Goal: Information Seeking & Learning: Learn about a topic

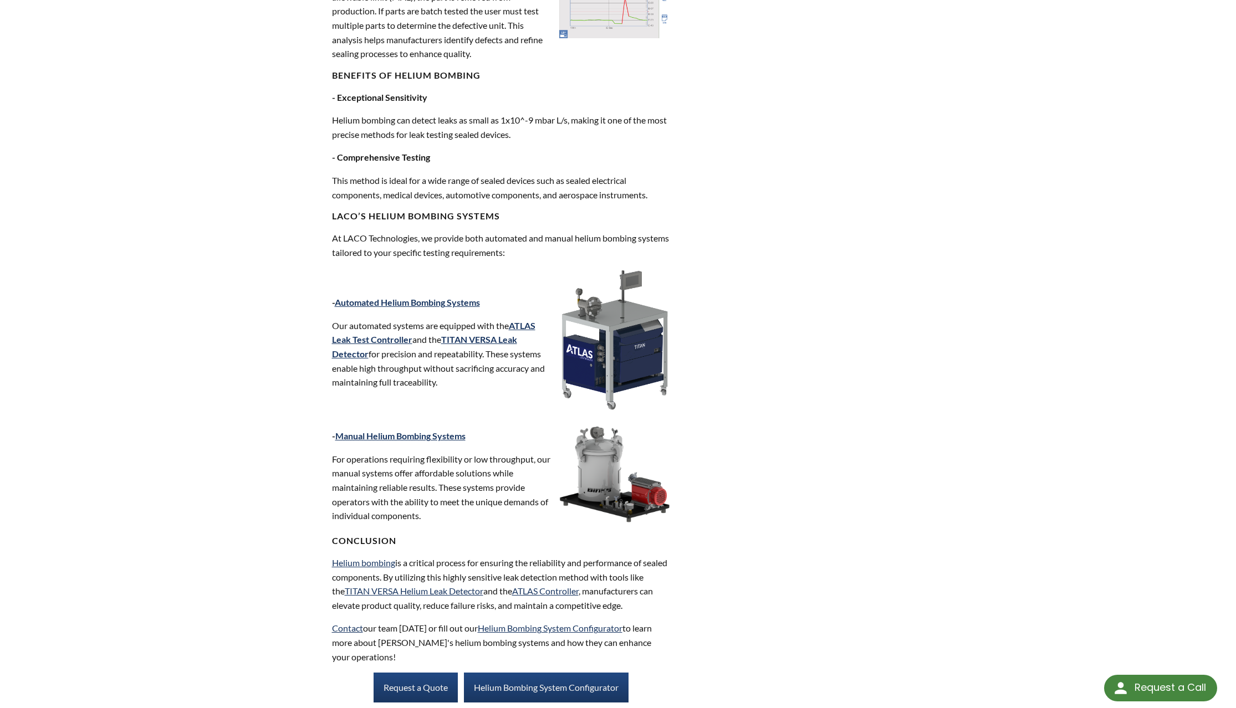
scroll to position [1364, 0]
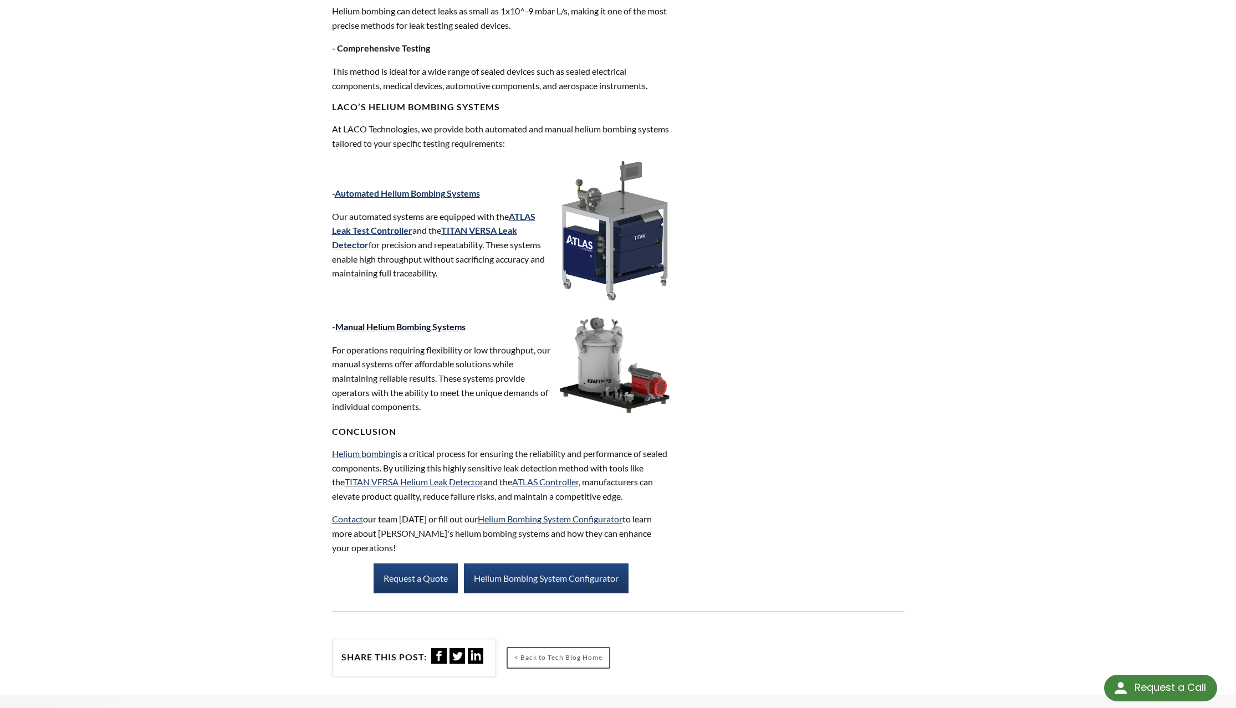
click at [428, 331] on link "Manual Helium Bombing Systems" at bounding box center [400, 326] width 130 height 11
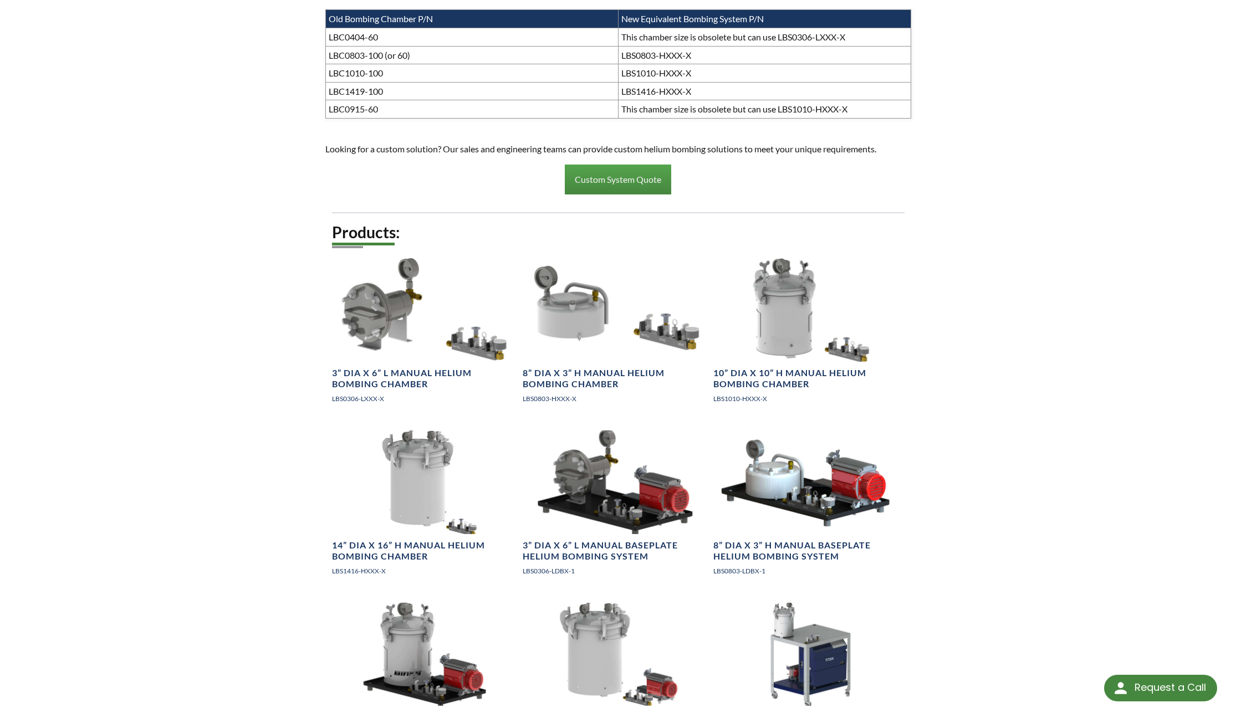
scroll to position [956, 0]
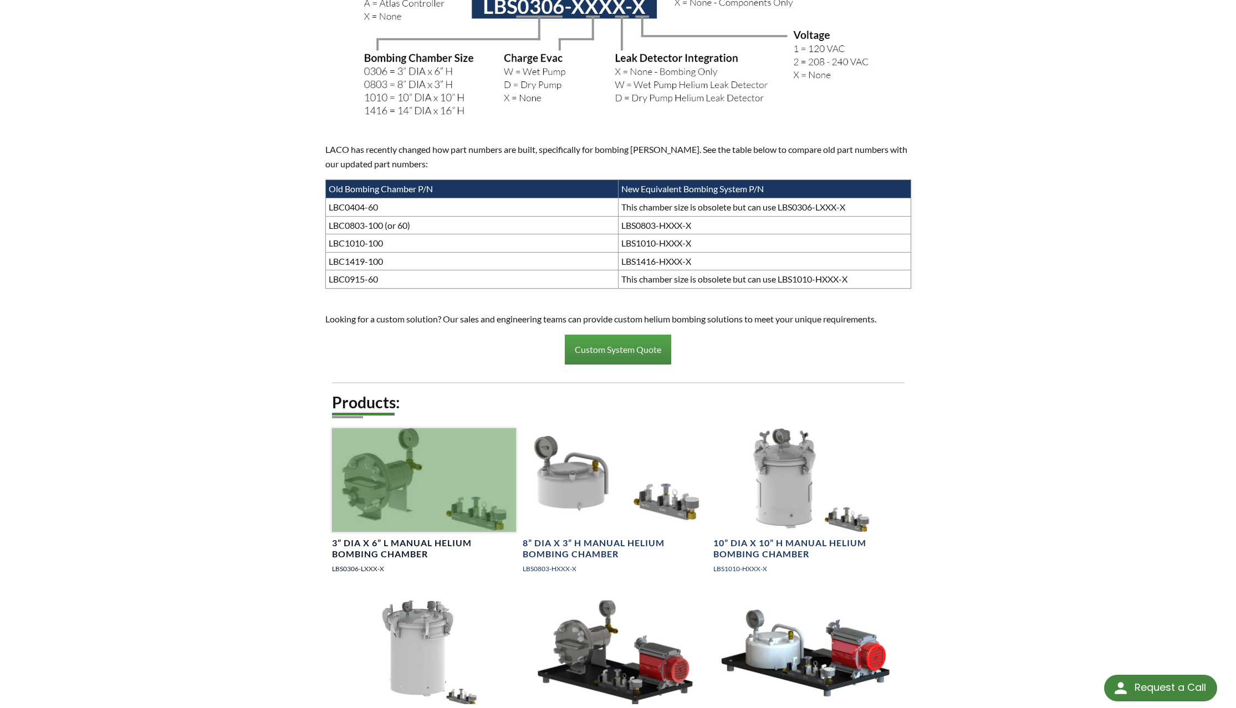
click at [374, 454] on div at bounding box center [424, 480] width 184 height 104
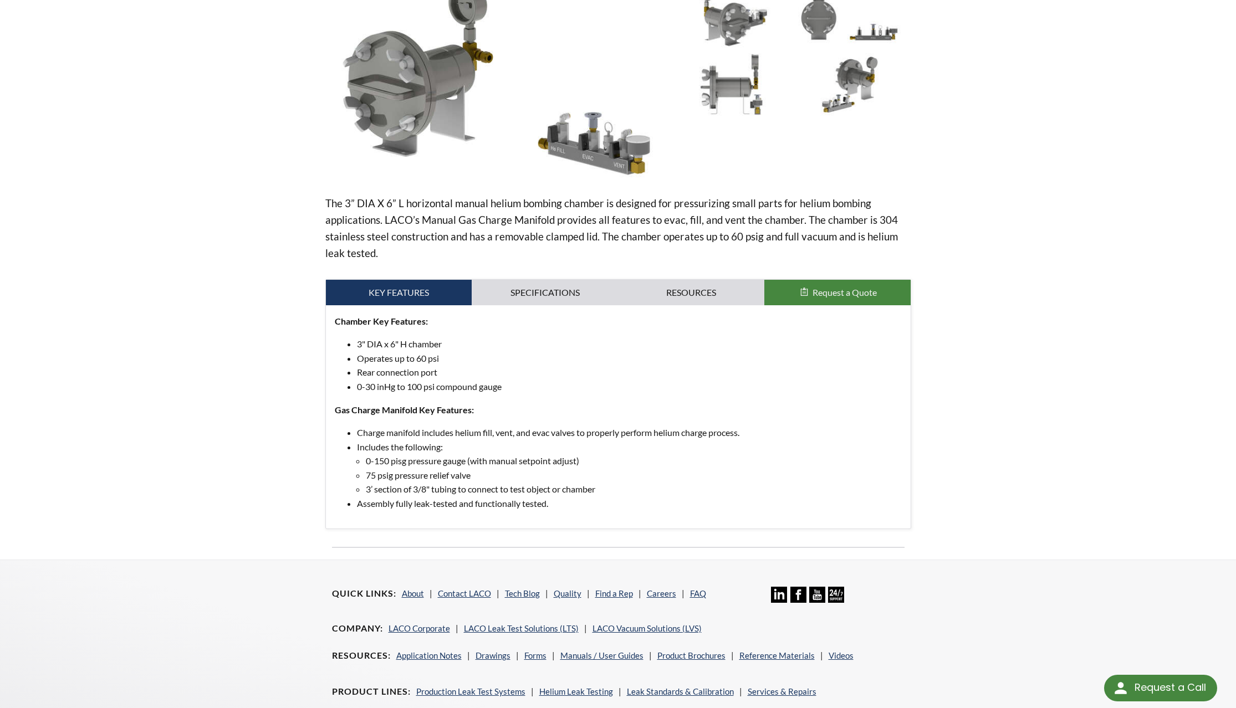
scroll to position [170, 0]
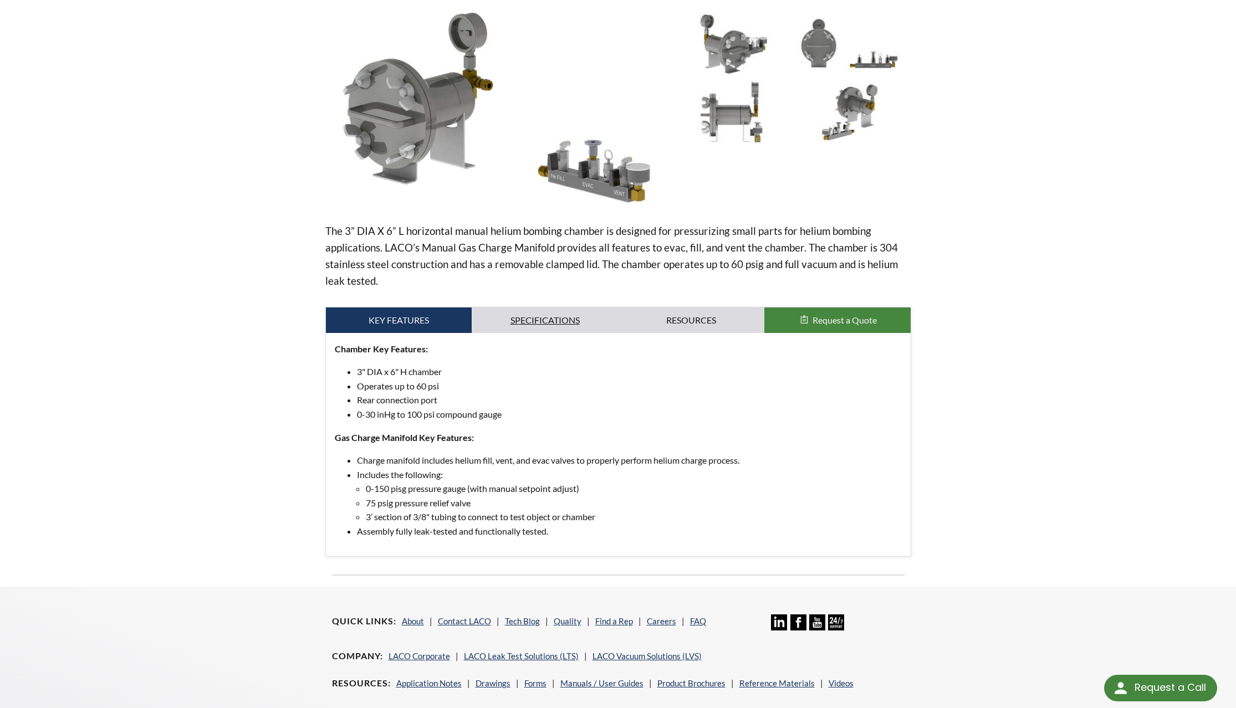
click at [533, 316] on link "Specifications" at bounding box center [545, 320] width 146 height 25
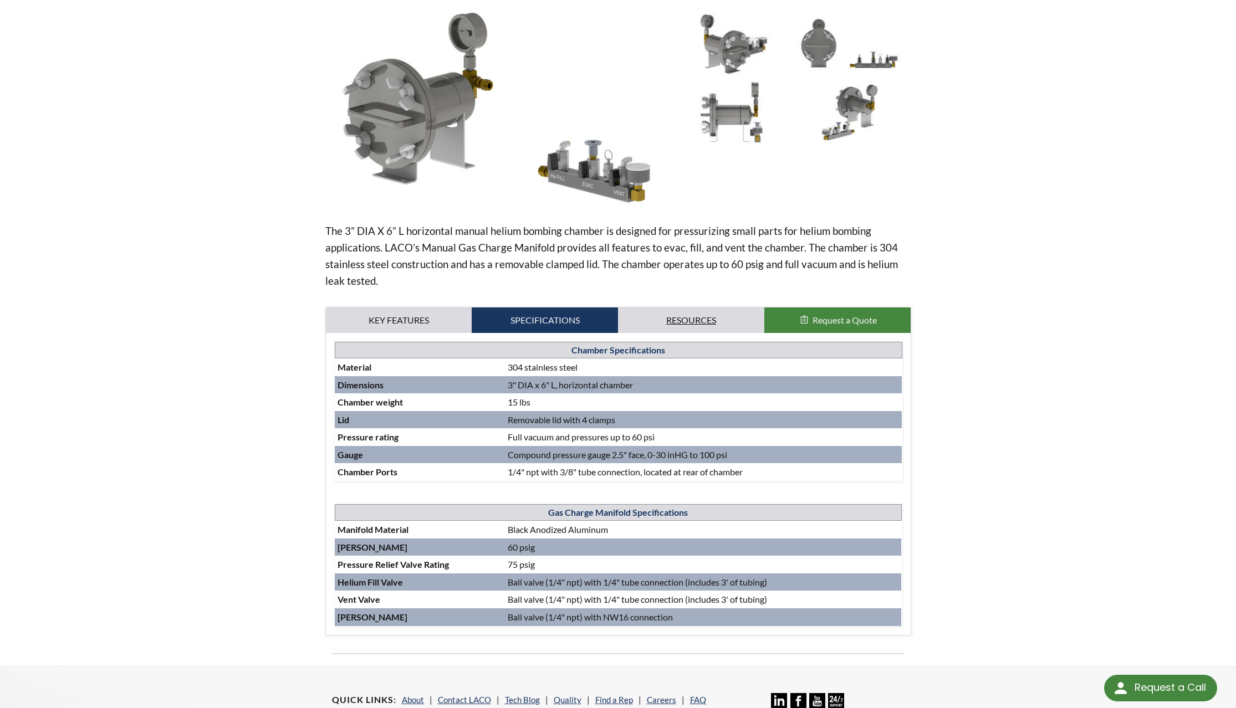
click at [670, 318] on link "Resources" at bounding box center [691, 320] width 146 height 25
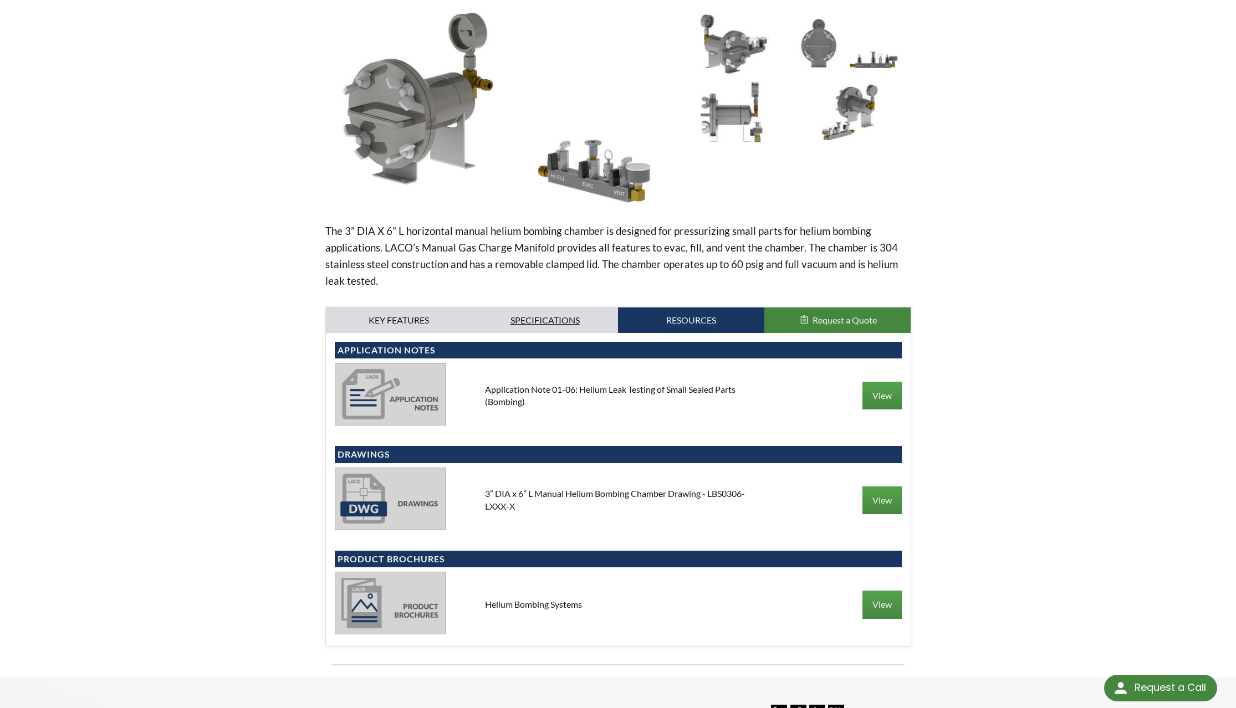
click at [557, 315] on link "Specifications" at bounding box center [545, 320] width 146 height 25
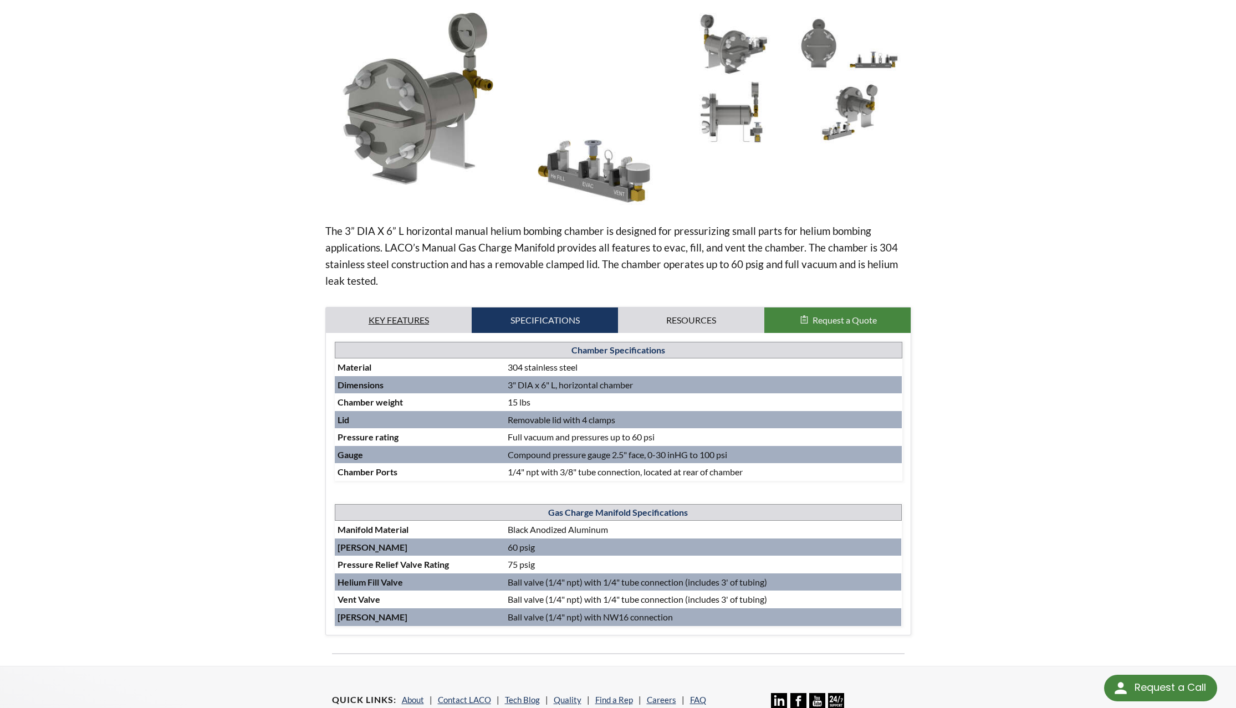
click at [435, 321] on link "Key Features" at bounding box center [399, 320] width 146 height 25
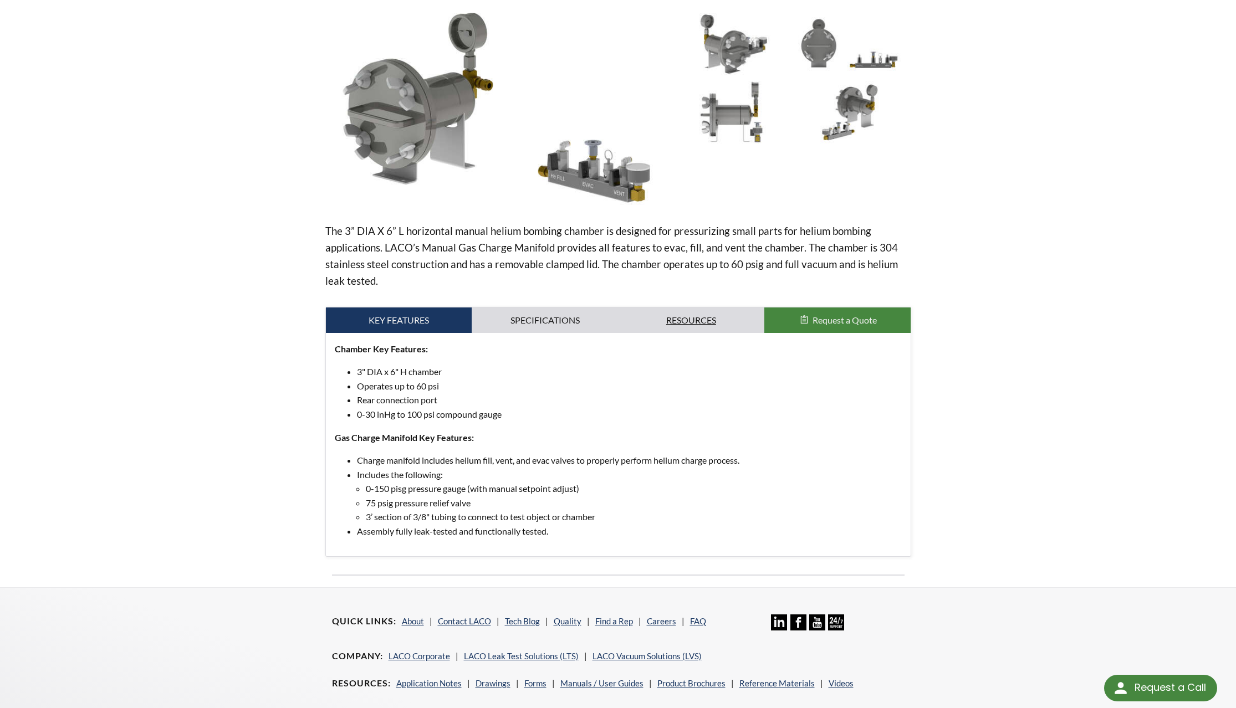
click at [727, 323] on link "Resources" at bounding box center [691, 320] width 146 height 25
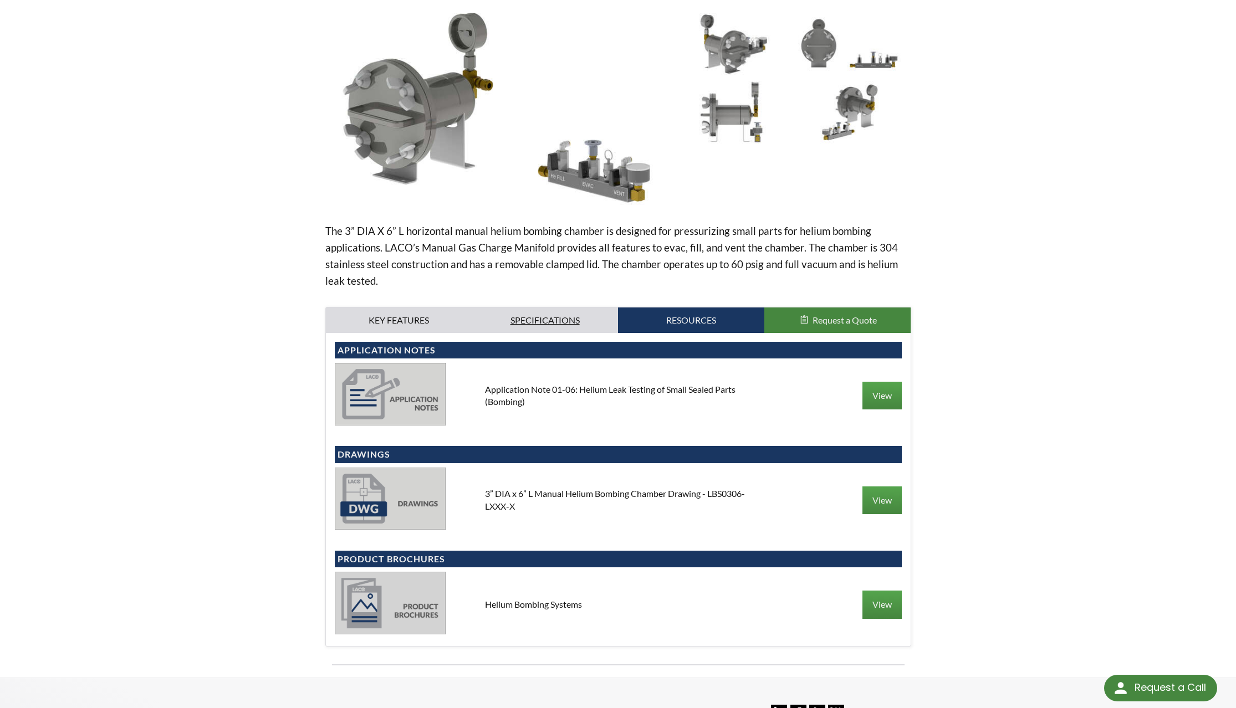
click at [528, 318] on link "Specifications" at bounding box center [545, 320] width 146 height 25
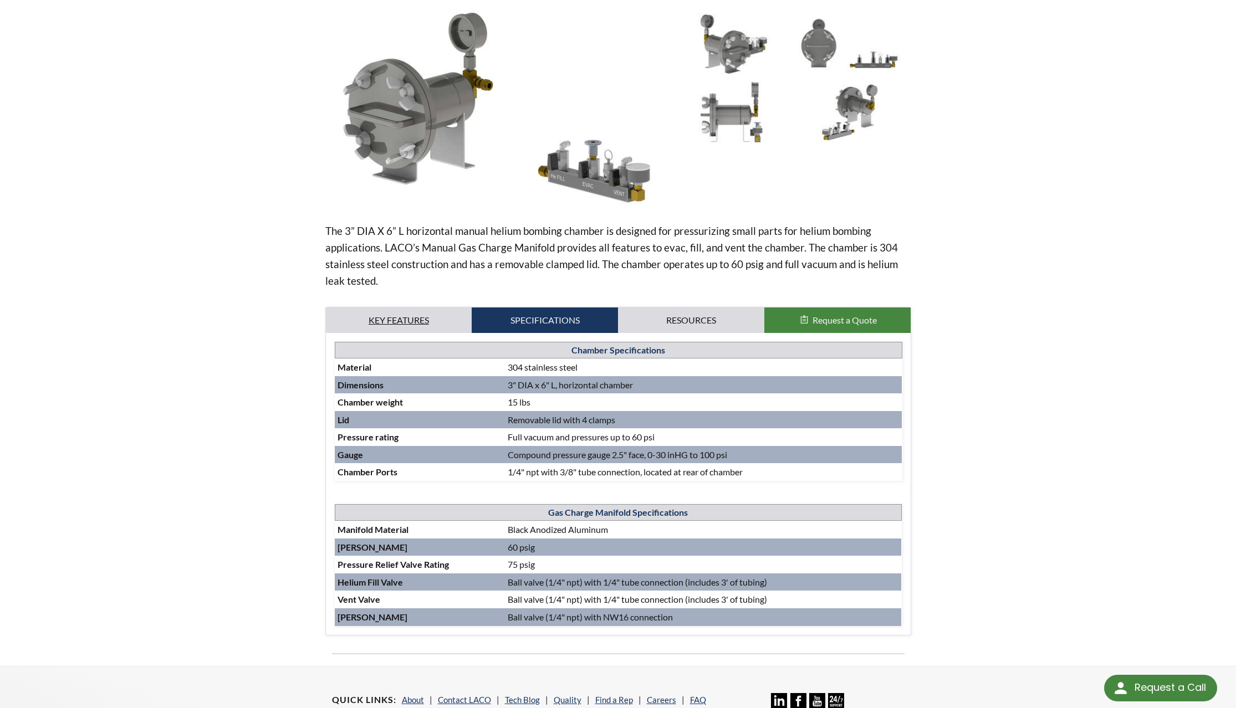
click at [427, 310] on link "Key Features" at bounding box center [399, 320] width 146 height 25
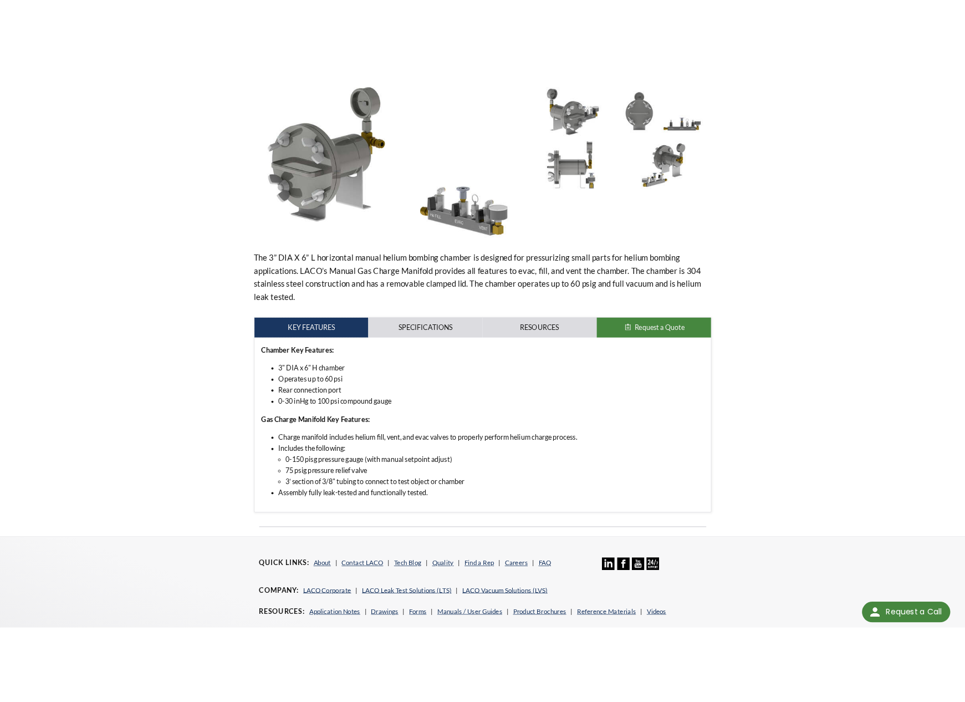
scroll to position [165, 0]
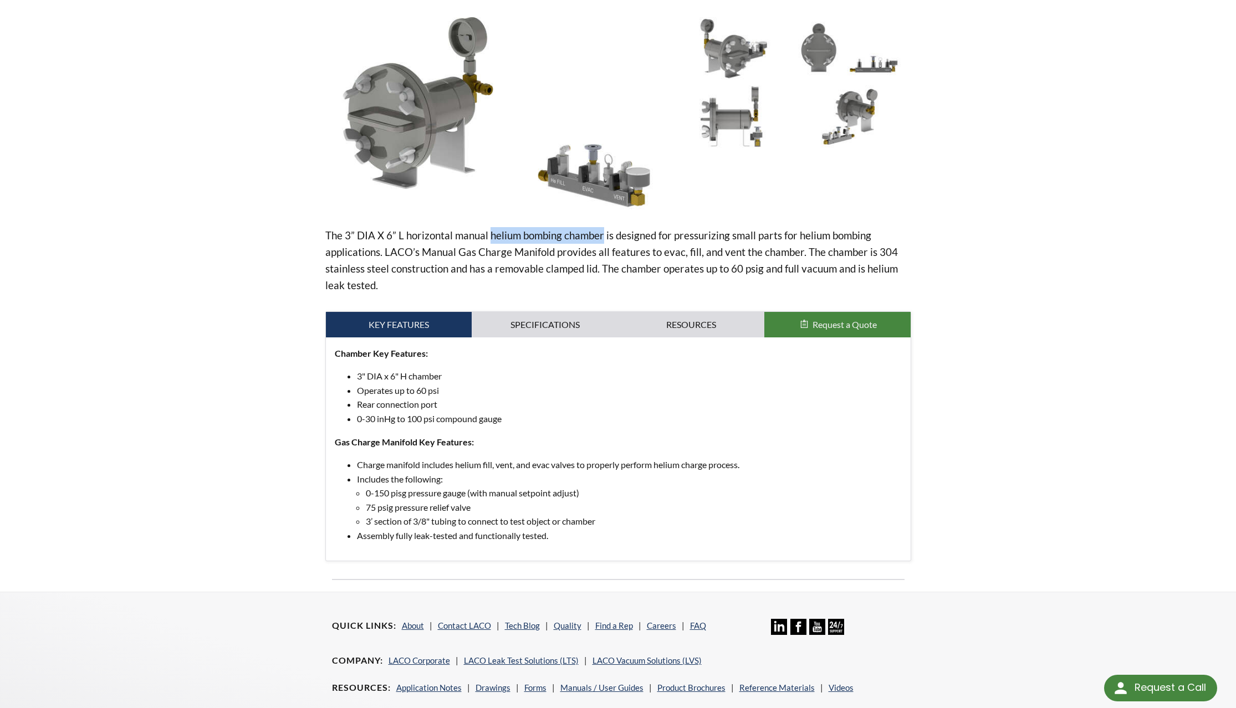
drag, startPoint x: 487, startPoint y: 232, endPoint x: 602, endPoint y: 233, distance: 115.3
click at [602, 233] on p "The 3” DIA X 6” L horizontal manual helium bombing chamber is designed for pres…" at bounding box center [618, 260] width 586 height 67
copy p "helium bombing chamber"
